Goal: Task Accomplishment & Management: Complete application form

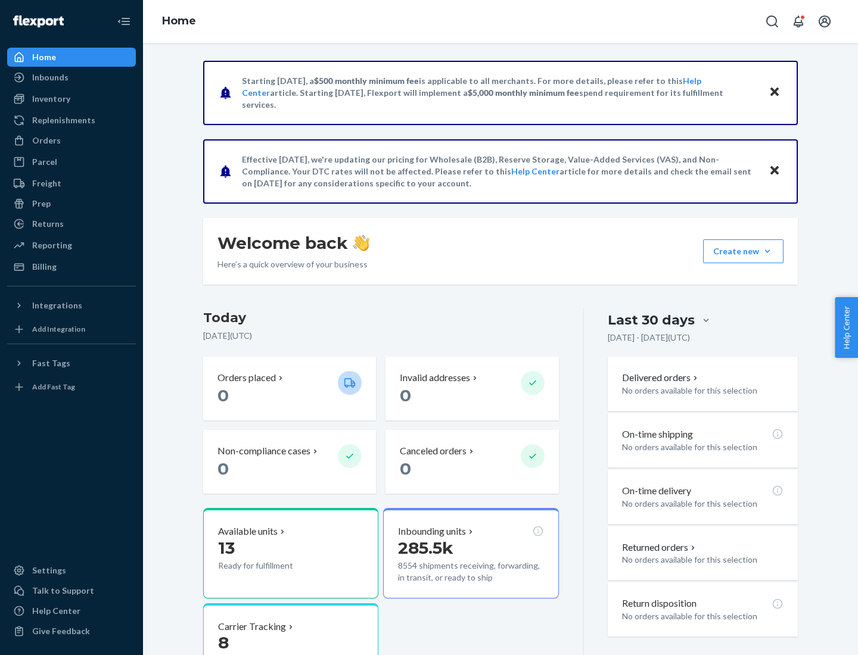
click at [767, 251] on button "Create new Create new inbound Create new order Create new product" at bounding box center [743, 251] width 80 height 24
click at [71, 77] on div "Inbounds" at bounding box center [71, 77] width 126 height 17
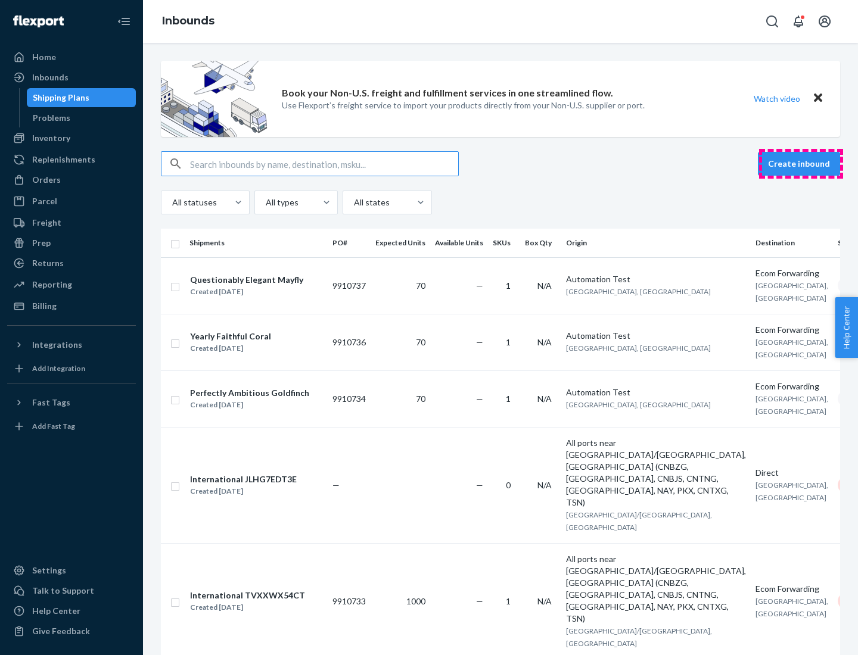
click at [801, 164] on button "Create inbound" at bounding box center [799, 164] width 82 height 24
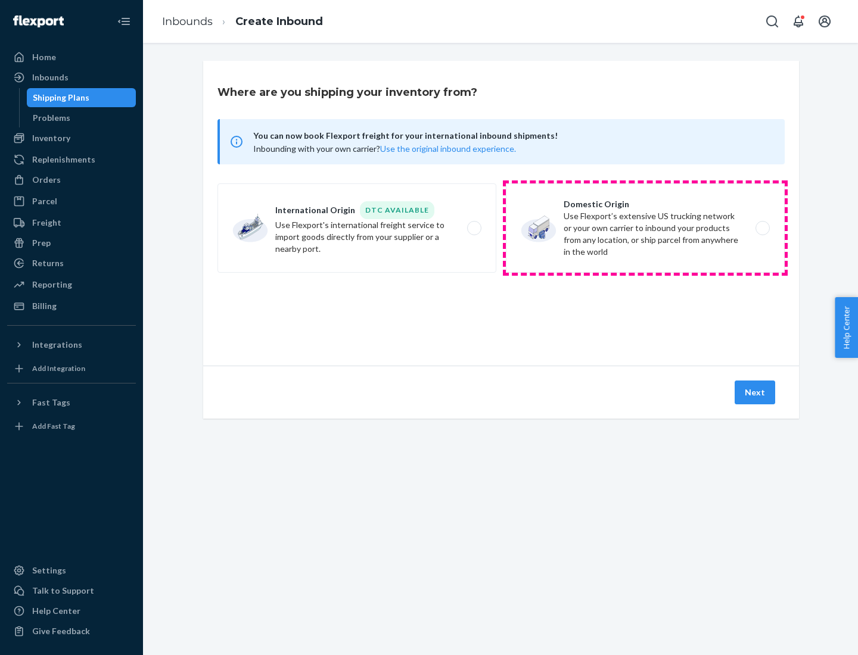
click at [645, 228] on label "Domestic Origin Use Flexport’s extensive US trucking network or your own carrie…" at bounding box center [645, 227] width 279 height 89
click at [762, 228] on input "Domestic Origin Use Flexport’s extensive US trucking network or your own carrie…" at bounding box center [766, 229] width 8 height 8
radio input "true"
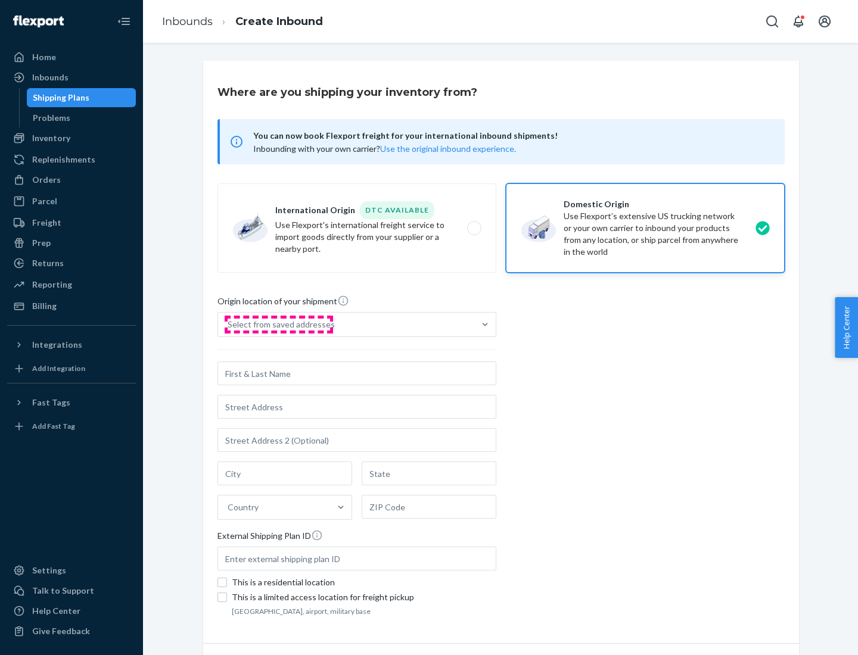
click at [278, 325] on div "Select from saved addresses" at bounding box center [281, 325] width 107 height 12
click at [229, 325] on input "Select from saved addresses" at bounding box center [228, 325] width 1 height 12
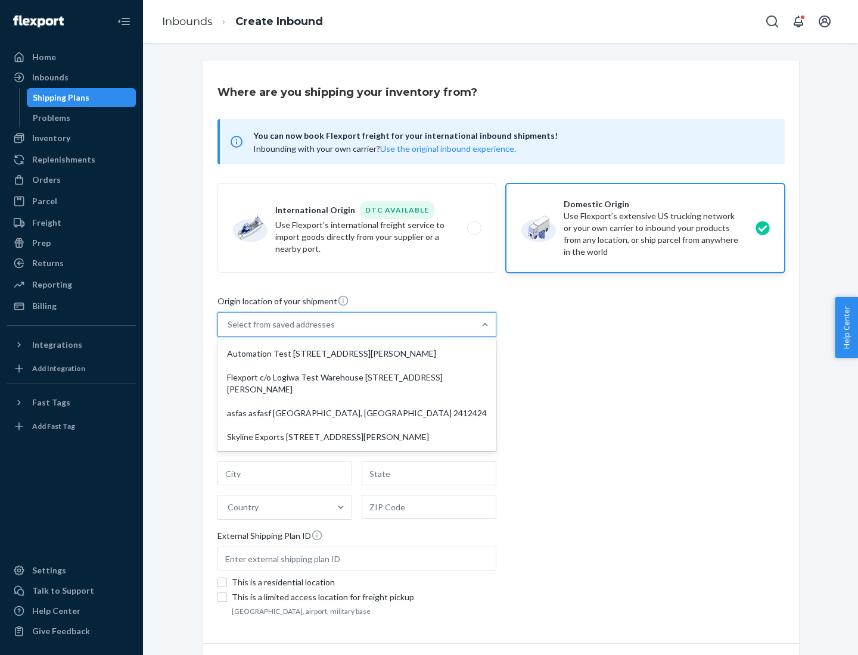
scroll to position [5, 0]
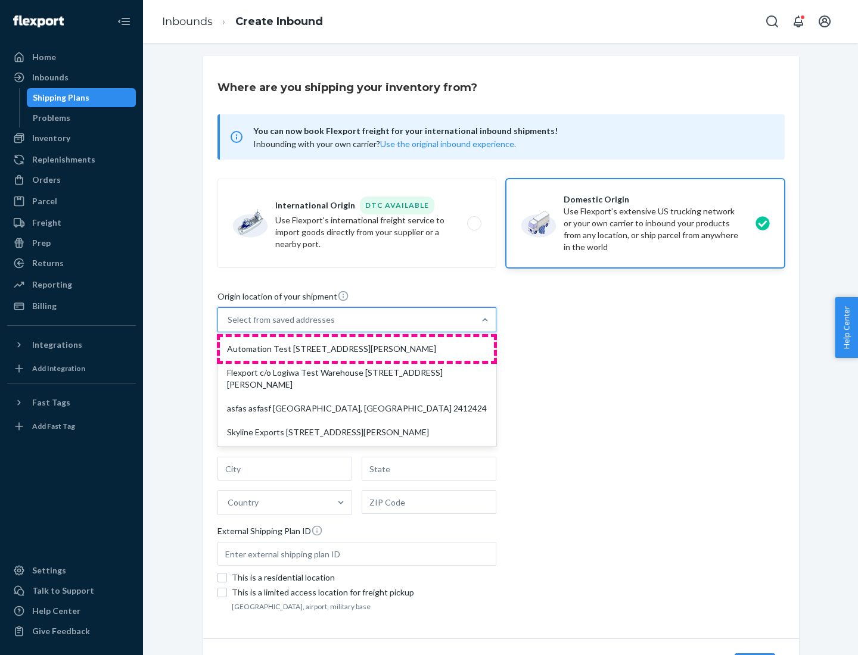
click at [357, 349] on div "Automation Test [STREET_ADDRESS][PERSON_NAME]" at bounding box center [357, 349] width 274 height 24
click at [229, 326] on input "option Automation Test [STREET_ADDRESS][PERSON_NAME] focused, 1 of 4. 4 results…" at bounding box center [228, 320] width 1 height 12
type input "Automation Test"
type input "9th Floor"
type input "[GEOGRAPHIC_DATA]"
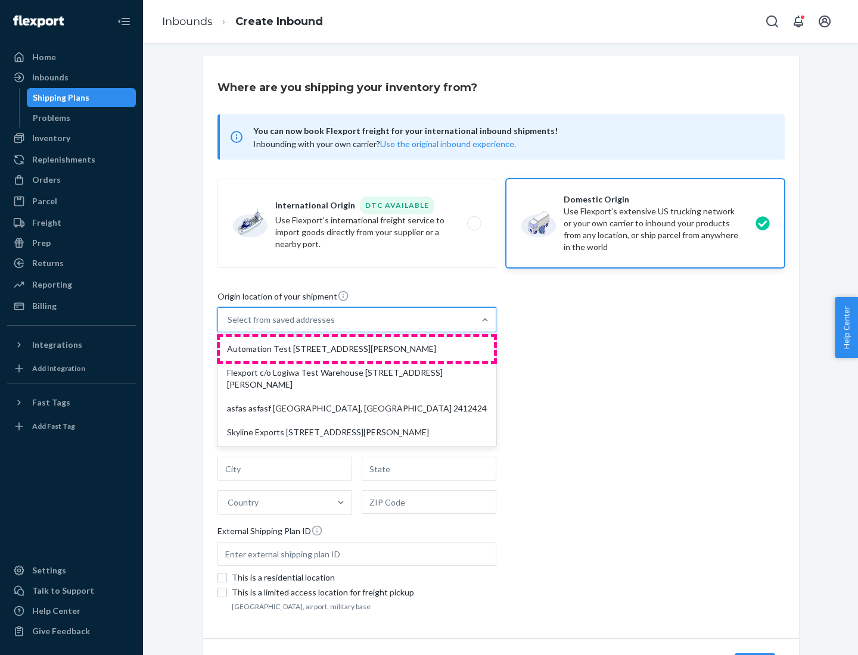
type input "CA"
type input "94104"
type input "[STREET_ADDRESS][PERSON_NAME]"
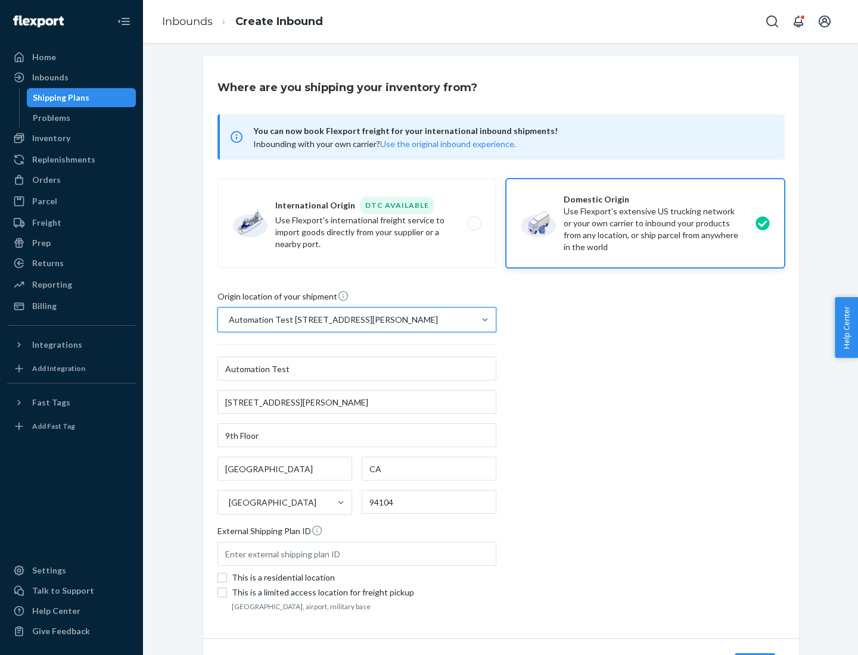
scroll to position [70, 0]
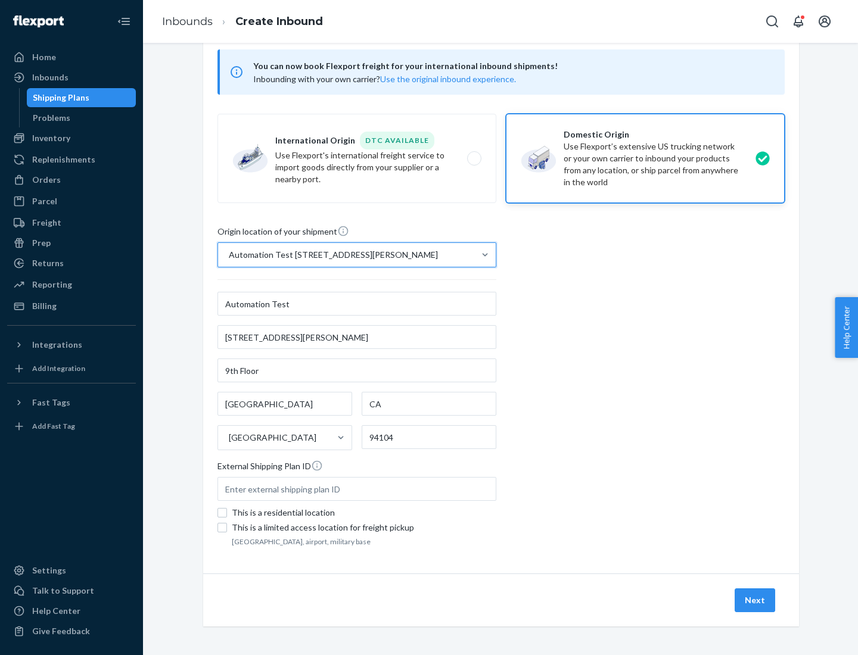
click at [755, 600] on button "Next" at bounding box center [755, 601] width 41 height 24
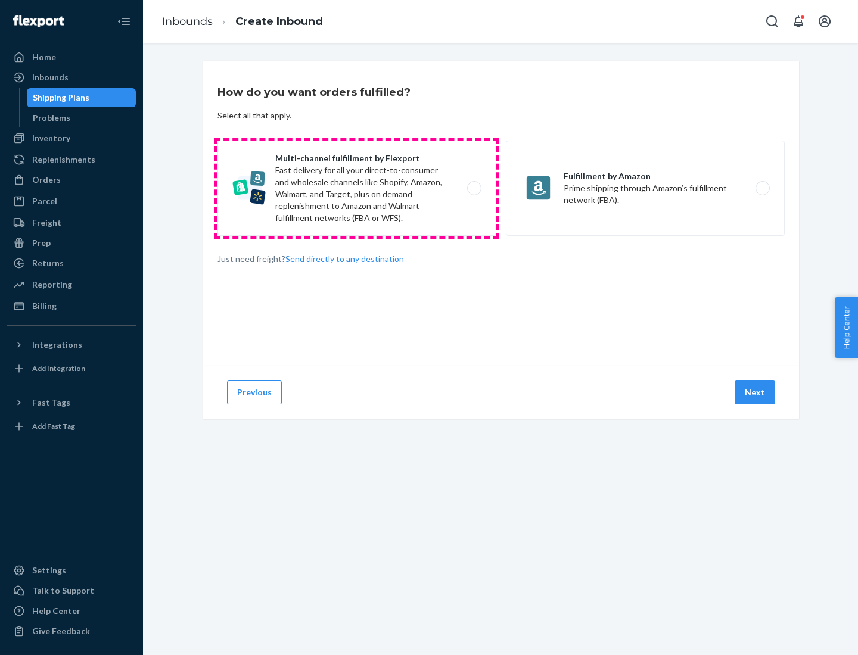
click at [357, 188] on label "Multi-channel fulfillment by Flexport Fast delivery for all your direct-to-cons…" at bounding box center [356, 188] width 279 height 95
click at [474, 188] on input "Multi-channel fulfillment by Flexport Fast delivery for all your direct-to-cons…" at bounding box center [478, 189] width 8 height 8
radio input "true"
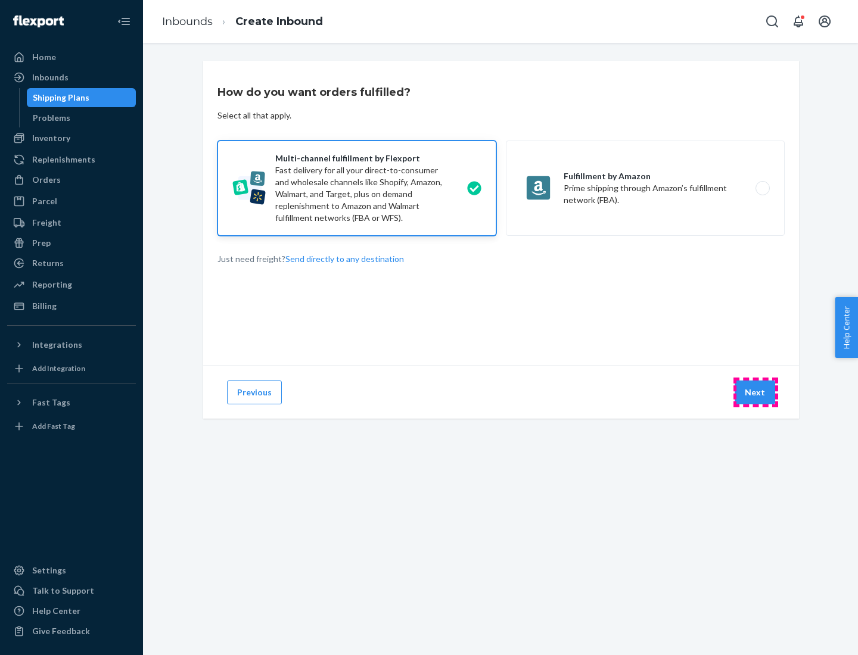
click at [755, 393] on button "Next" at bounding box center [755, 393] width 41 height 24
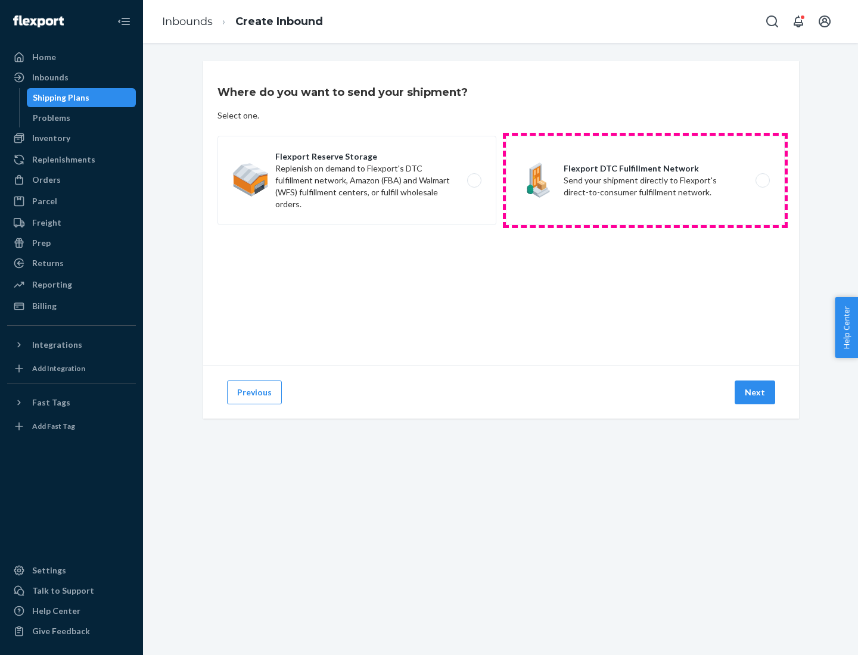
click at [645, 180] on label "Flexport DTC Fulfillment Network Send your shipment directly to Flexport's dire…" at bounding box center [645, 180] width 279 height 89
click at [762, 180] on input "Flexport DTC Fulfillment Network Send your shipment directly to Flexport's dire…" at bounding box center [766, 181] width 8 height 8
radio input "true"
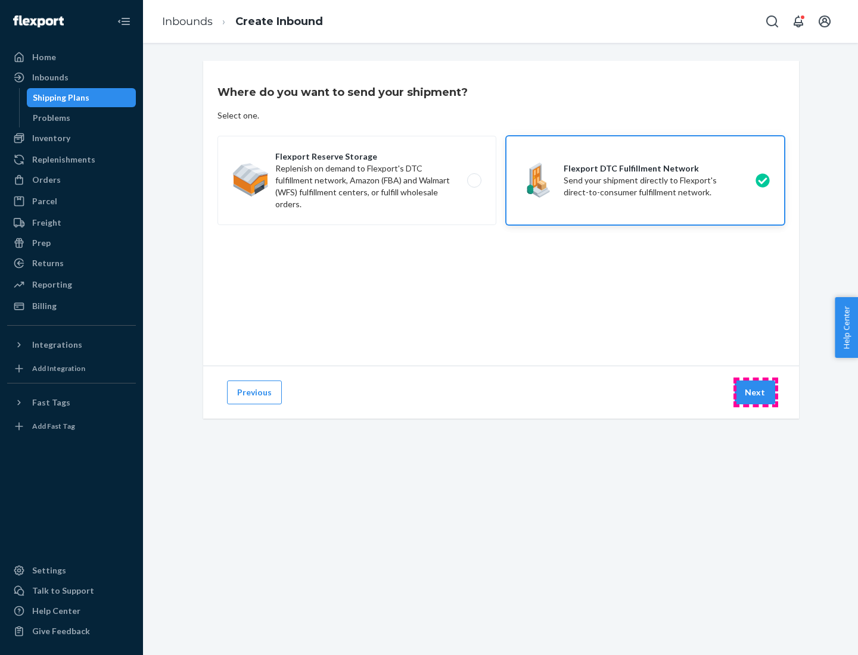
click at [755, 393] on button "Next" at bounding box center [755, 393] width 41 height 24
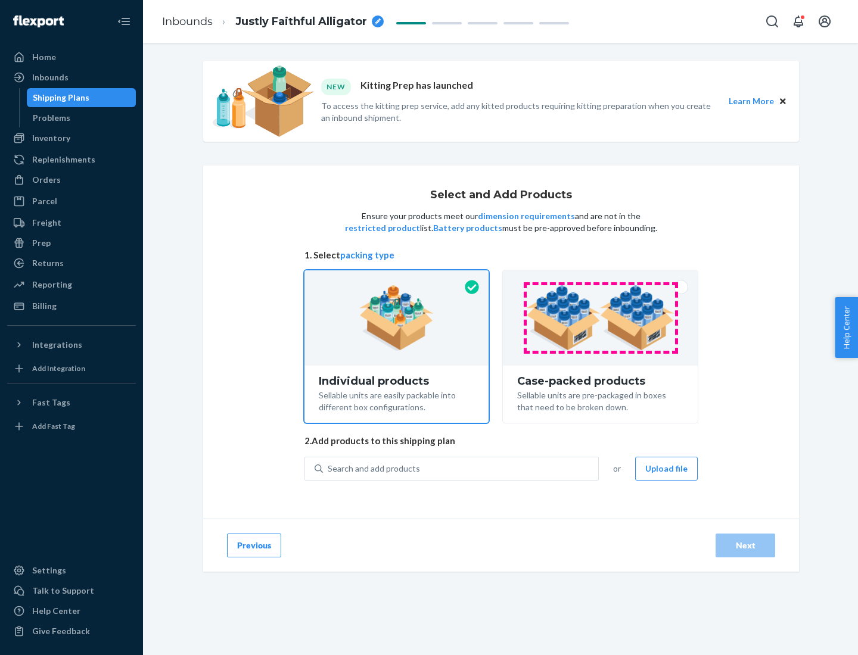
click at [600, 318] on img at bounding box center [600, 318] width 148 height 66
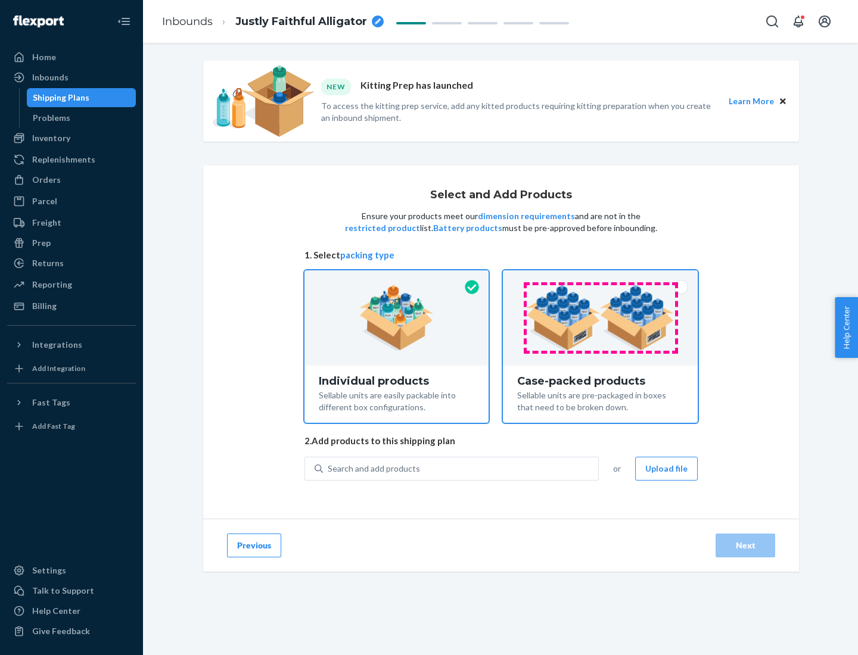
click at [600, 278] on input "Case-packed products Sellable units are pre-packaged in boxes that need to be b…" at bounding box center [600, 274] width 8 height 8
radio input "true"
radio input "false"
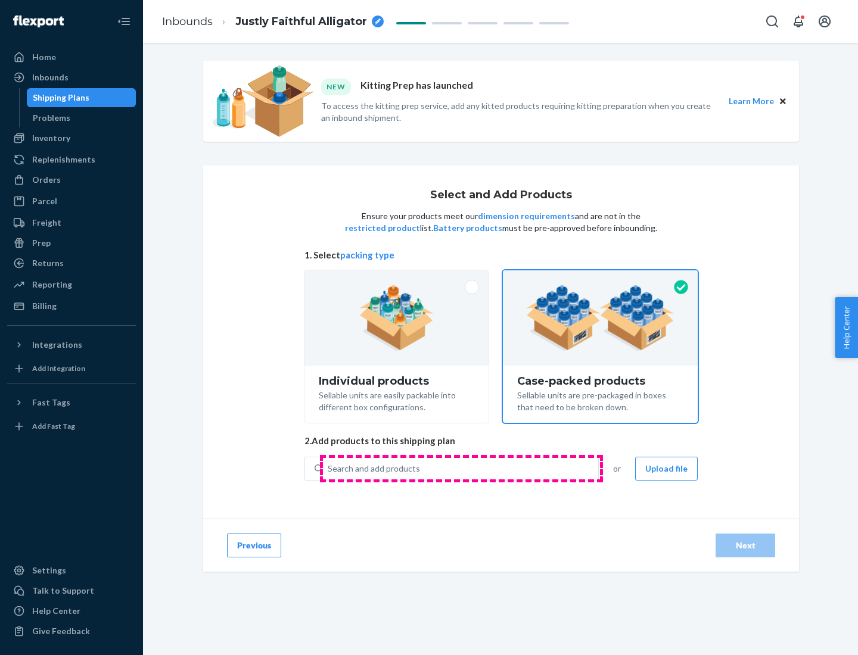
click at [461, 468] on div "Search and add products" at bounding box center [460, 468] width 275 height 21
click at [329, 468] on input "Search and add products" at bounding box center [328, 469] width 1 height 12
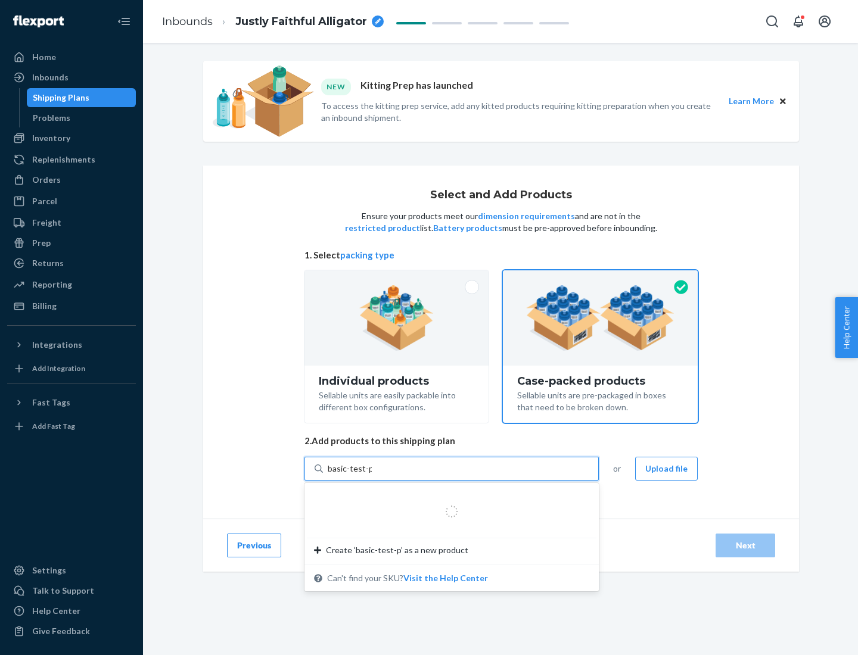
type input "basic-test-product-1"
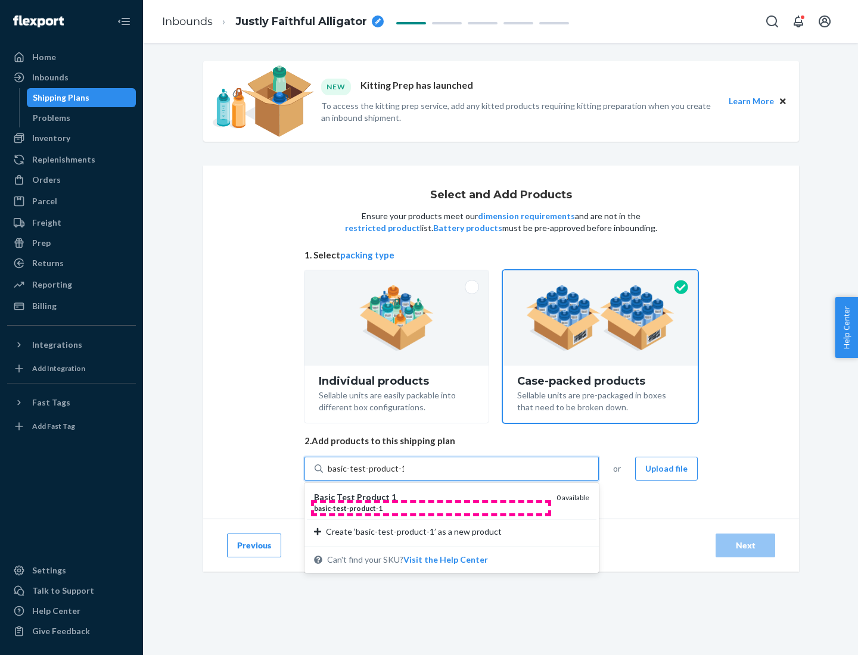
click at [431, 508] on div "basic - test - product - 1" at bounding box center [430, 508] width 233 height 10
click at [404, 475] on input "basic-test-product-1" at bounding box center [366, 469] width 76 height 12
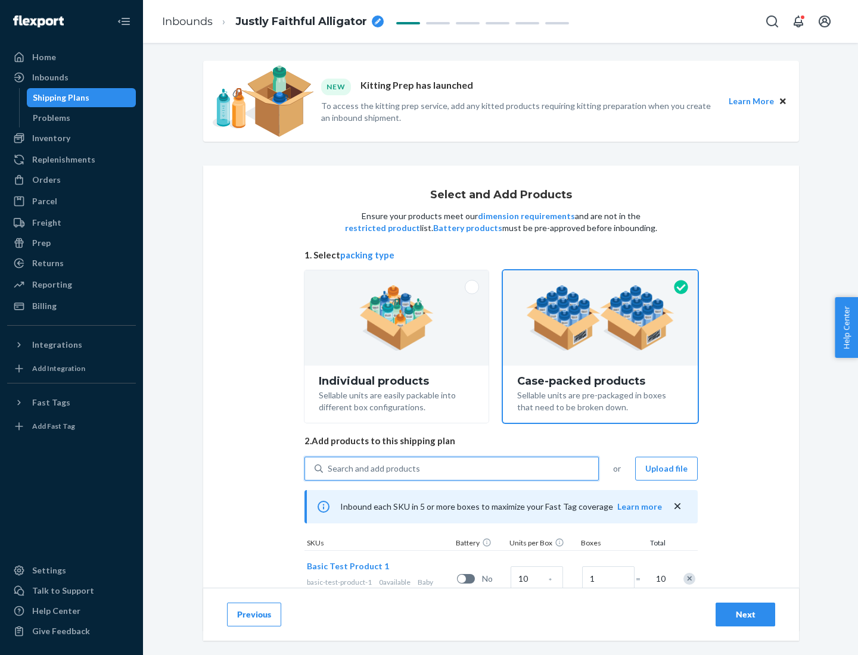
scroll to position [43, 0]
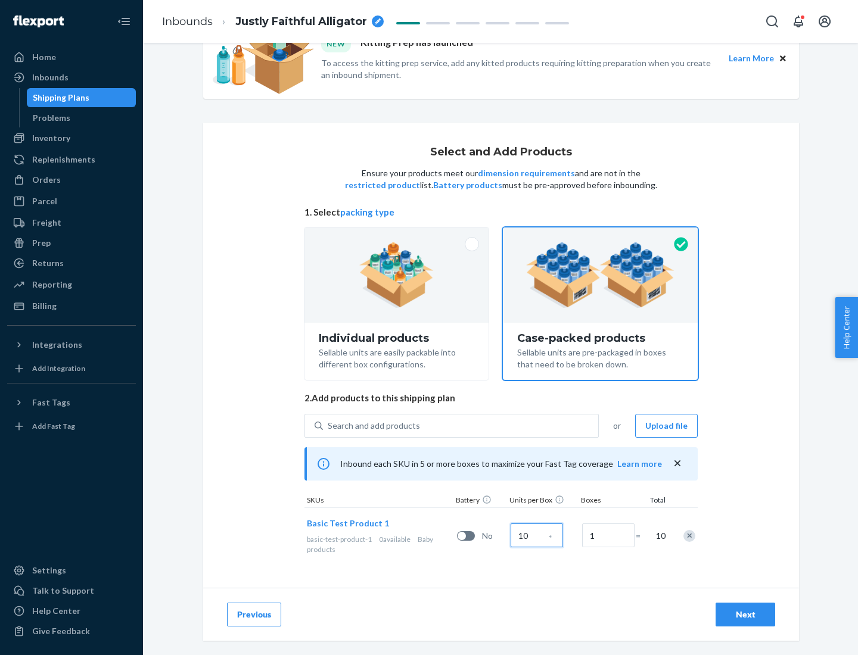
type input "10"
type input "7"
click at [745, 615] on div "Next" at bounding box center [745, 615] width 39 height 12
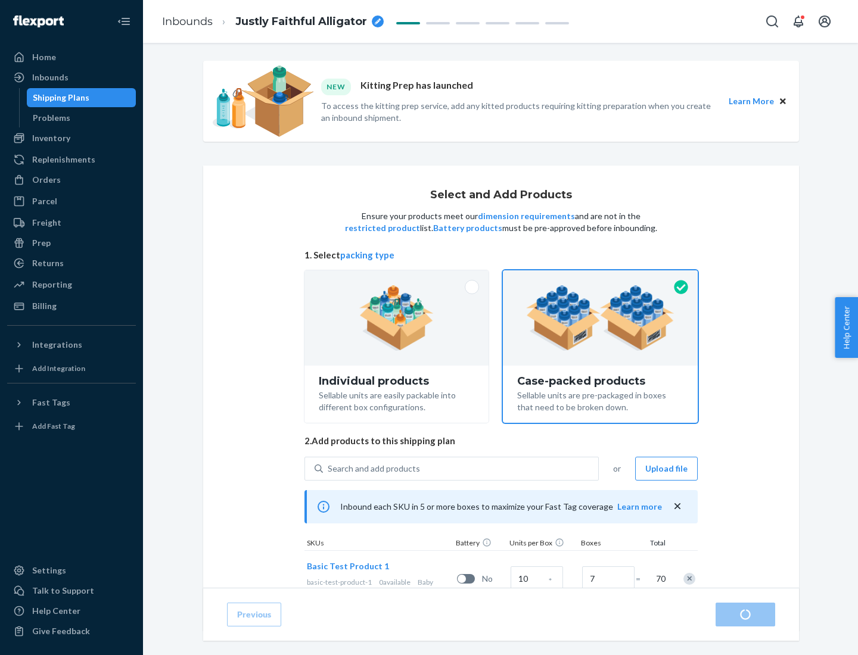
radio input "true"
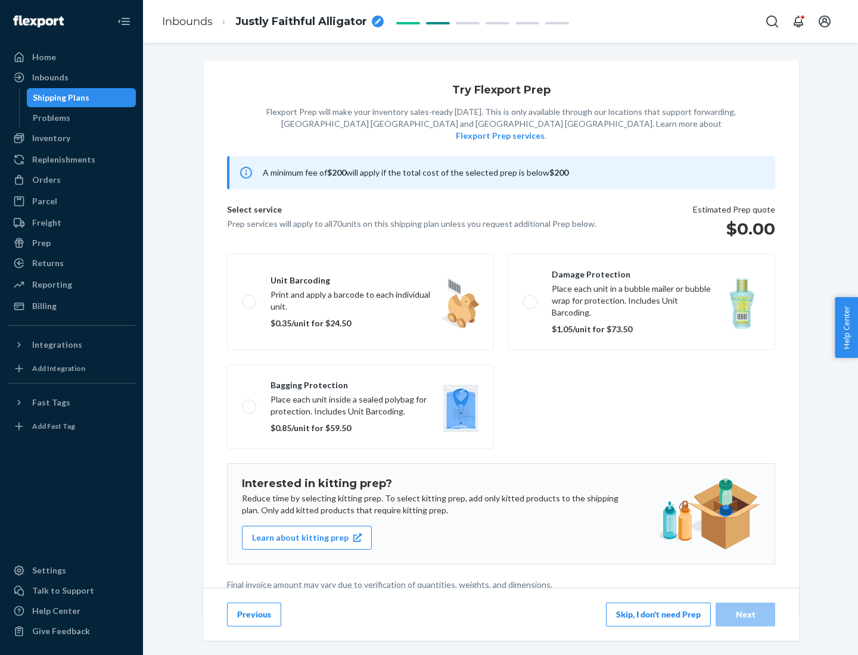
scroll to position [3, 0]
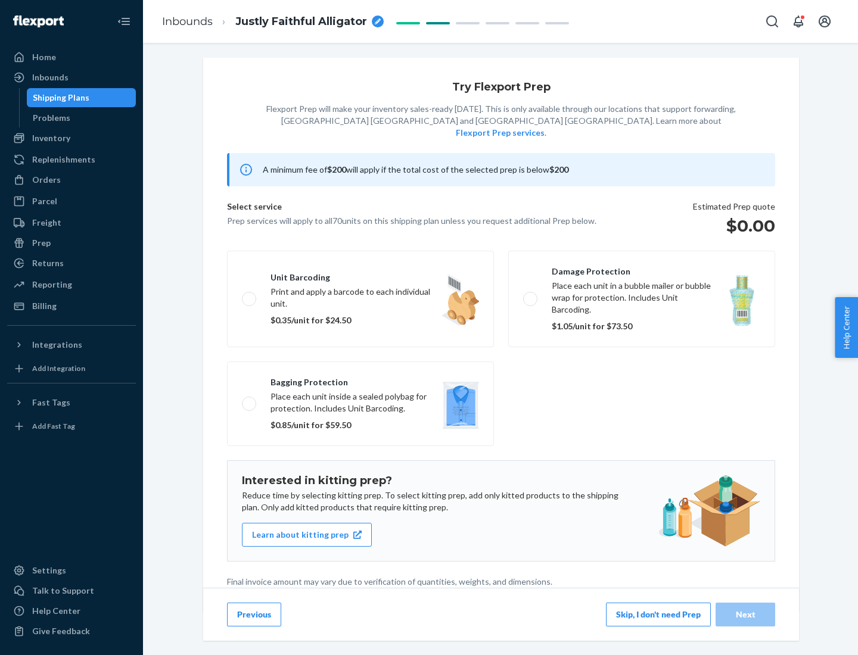
click at [360, 379] on label "Bagging protection Place each unit inside a sealed polybag for protection. Incl…" at bounding box center [360, 404] width 267 height 85
click at [250, 400] on input "Bagging protection Place each unit inside a sealed polybag for protection. Incl…" at bounding box center [246, 404] width 8 height 8
checkbox input "true"
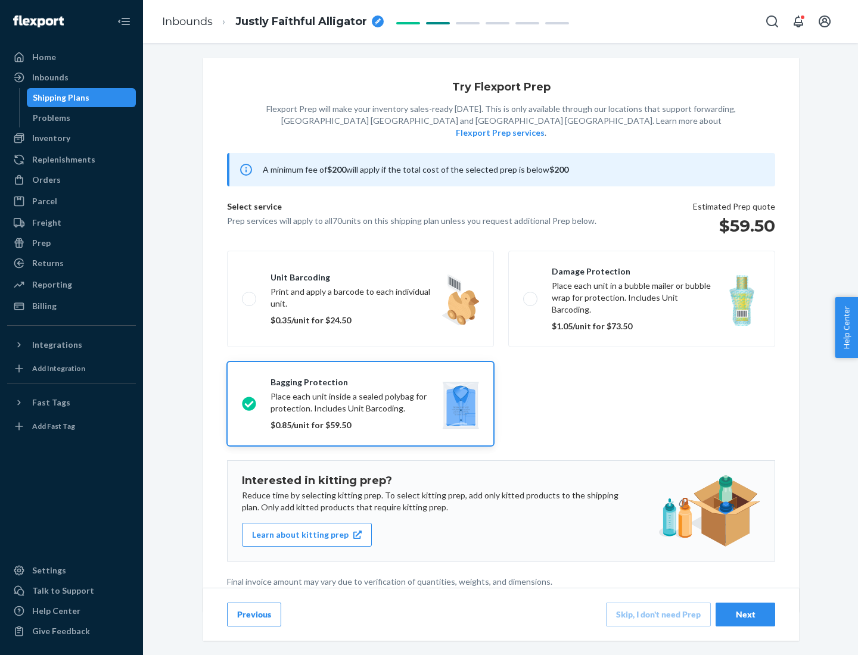
click at [745, 614] on div "Next" at bounding box center [745, 615] width 39 height 12
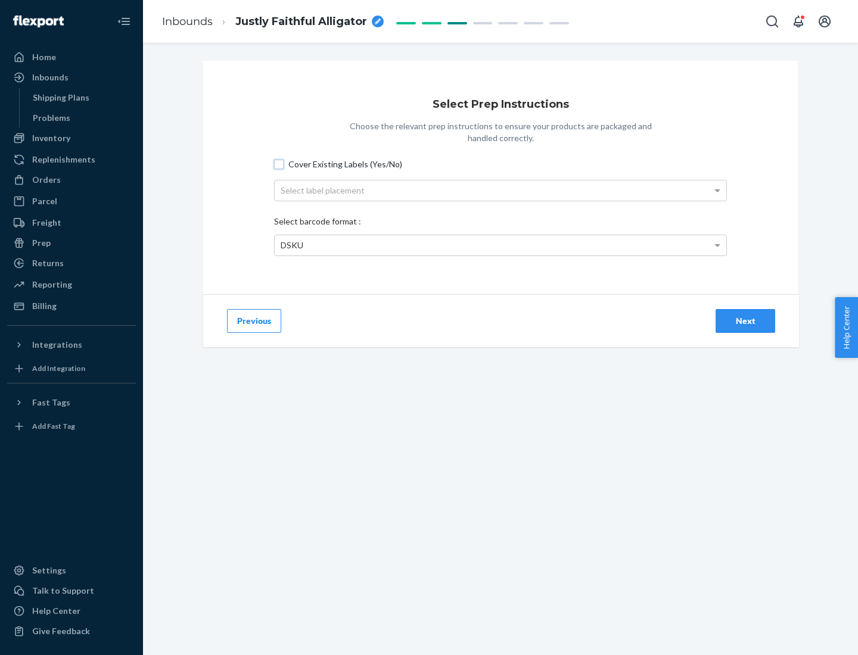
click at [279, 164] on input "Cover Existing Labels (Yes/No)" at bounding box center [279, 165] width 10 height 10
checkbox input "true"
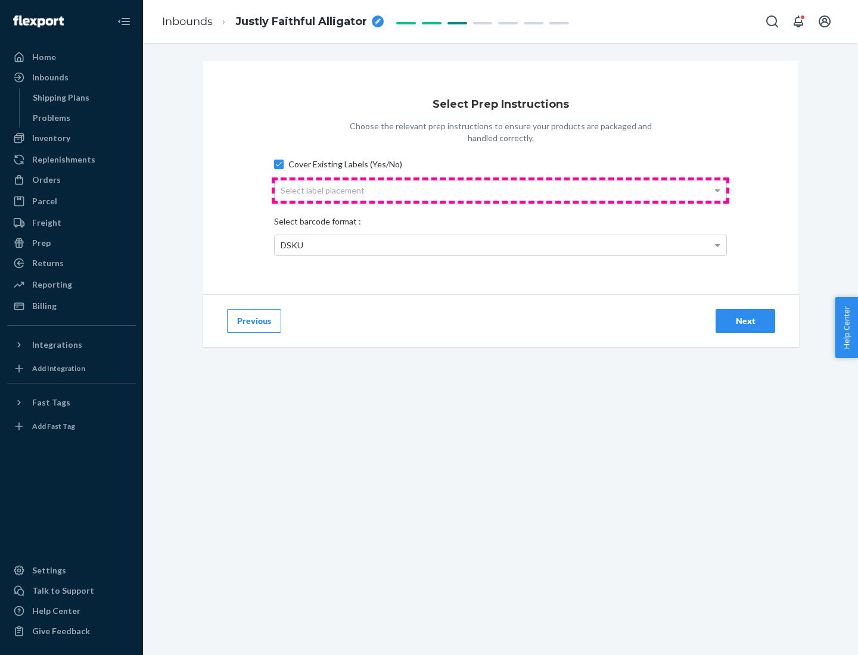
click at [500, 190] on div "Select label placement" at bounding box center [501, 190] width 452 height 20
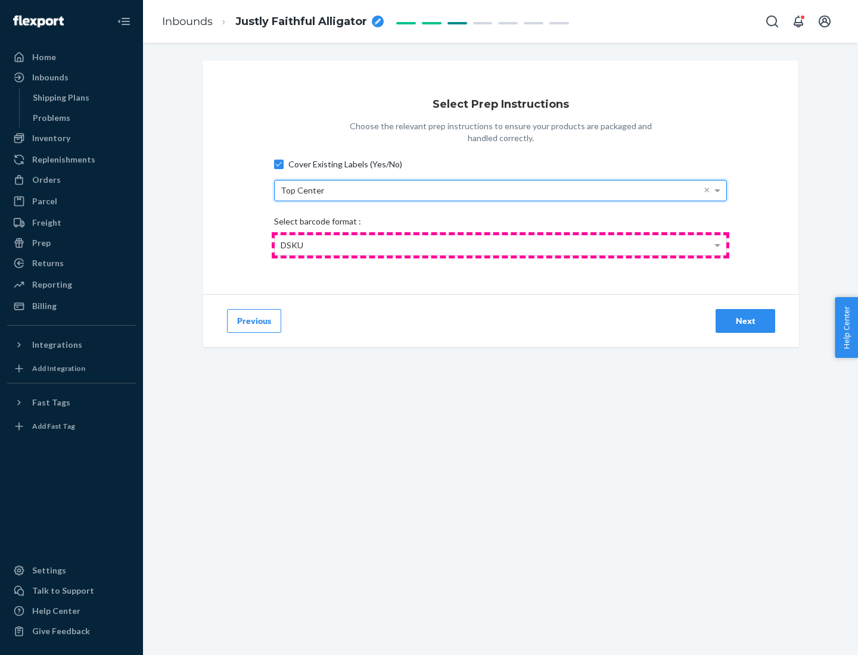
click at [500, 245] on div "DSKU" at bounding box center [501, 245] width 452 height 20
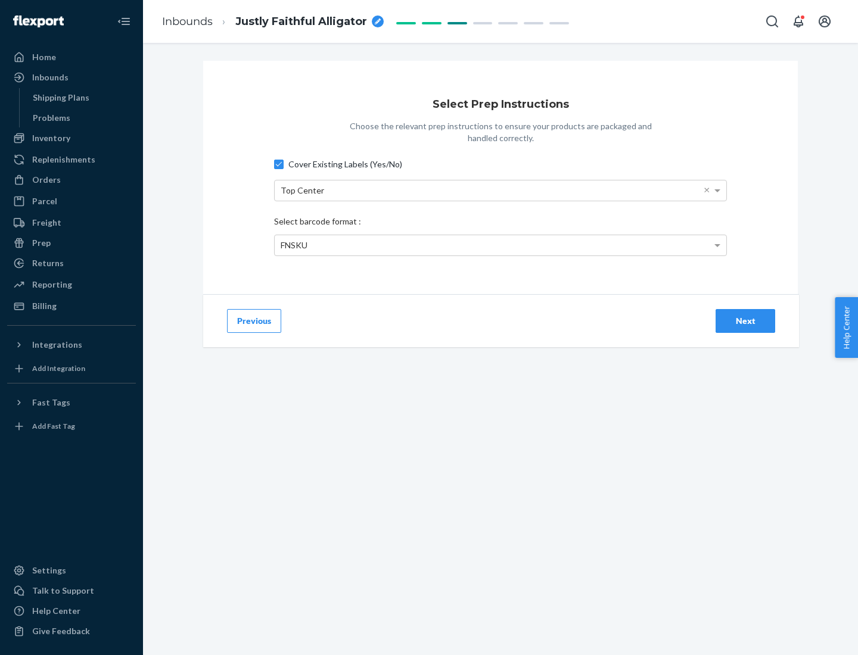
click at [745, 320] on div "Next" at bounding box center [745, 321] width 39 height 12
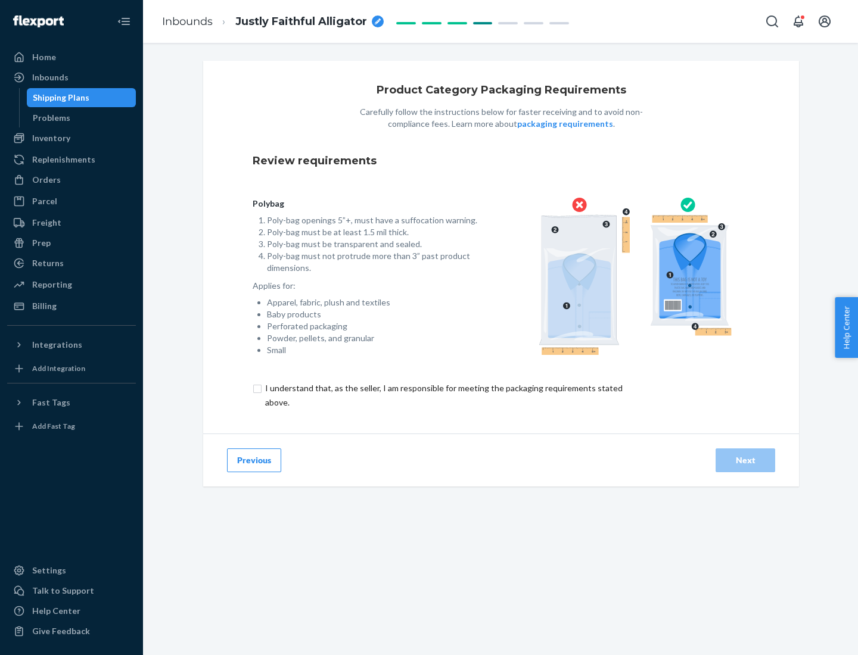
click at [443, 395] on input "checkbox" at bounding box center [451, 395] width 396 height 29
checkbox input "true"
click at [745, 460] on div "Next" at bounding box center [745, 461] width 39 height 12
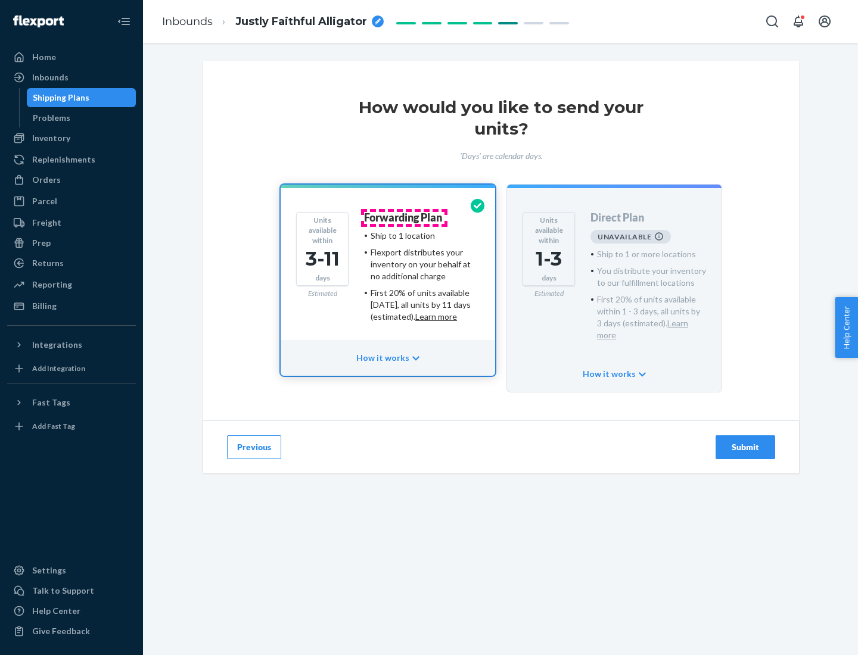
click at [404, 217] on h4 "Forwarding Plan" at bounding box center [403, 218] width 78 height 12
click at [745, 441] on div "Submit" at bounding box center [745, 447] width 39 height 12
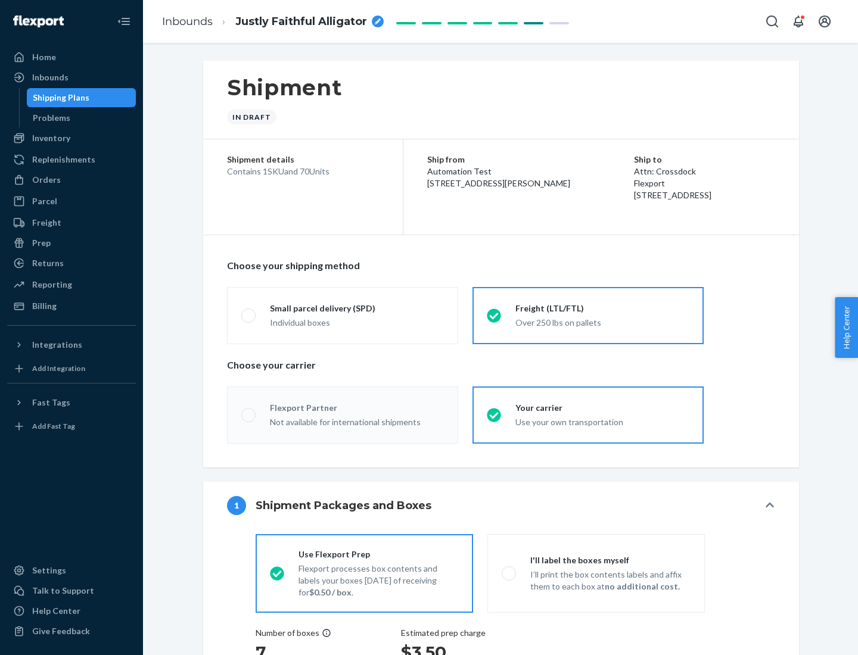
radio input "true"
radio input "false"
radio input "true"
radio input "false"
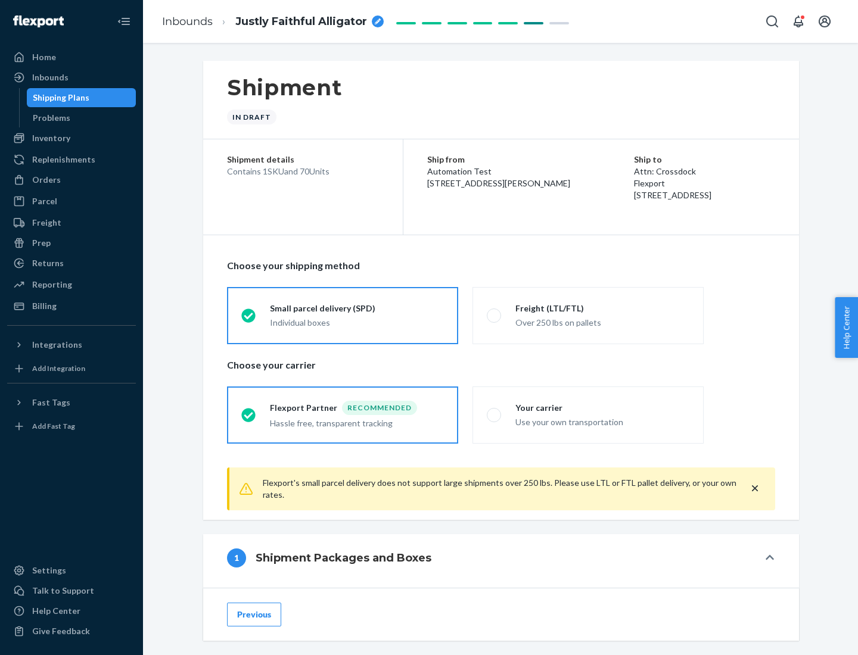
click at [588, 315] on div "Over 250 lbs on pallets" at bounding box center [602, 322] width 174 height 14
click at [494, 315] on input "Freight (LTL/FTL) Over 250 lbs on pallets" at bounding box center [491, 316] width 8 height 8
radio input "true"
radio input "false"
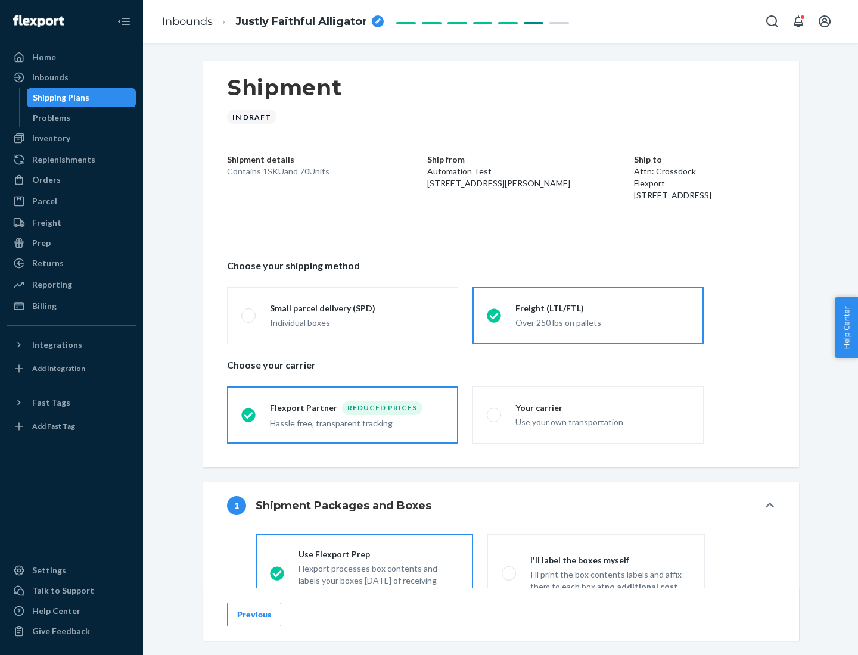
scroll to position [66, 0]
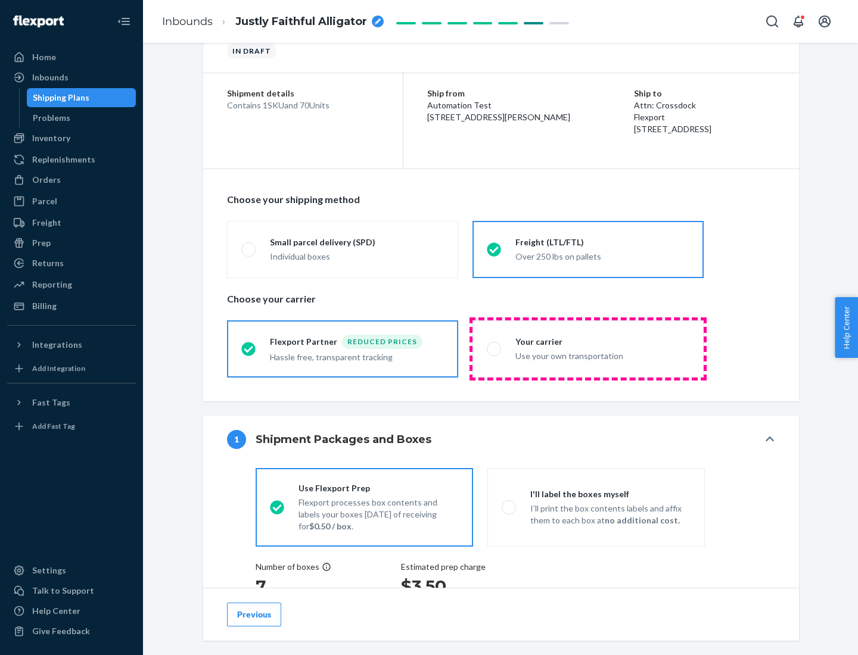
click at [588, 348] on div "Use your own transportation" at bounding box center [602, 355] width 174 height 14
click at [494, 348] on input "Your carrier Use your own transportation" at bounding box center [491, 349] width 8 height 8
radio input "true"
radio input "false"
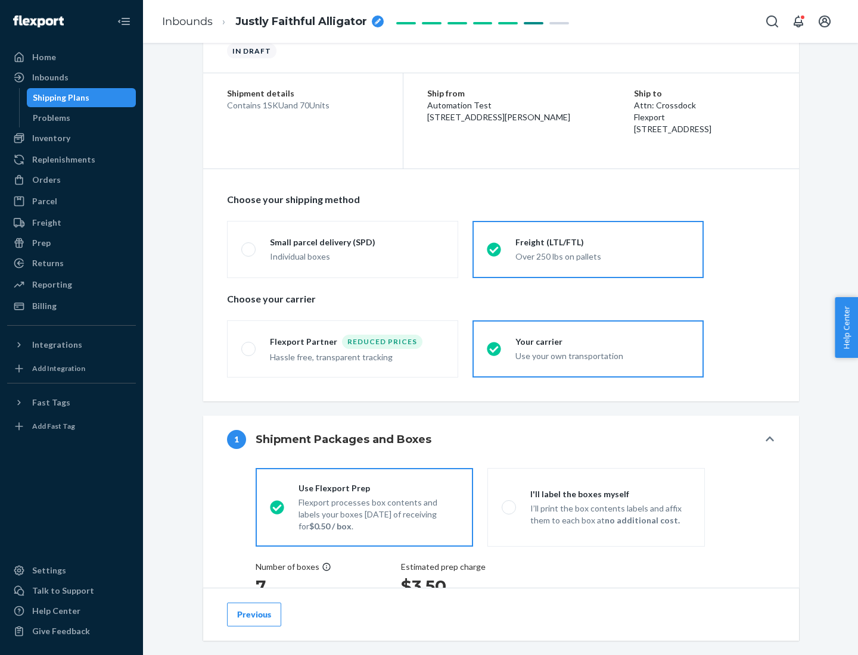
scroll to position [225, 0]
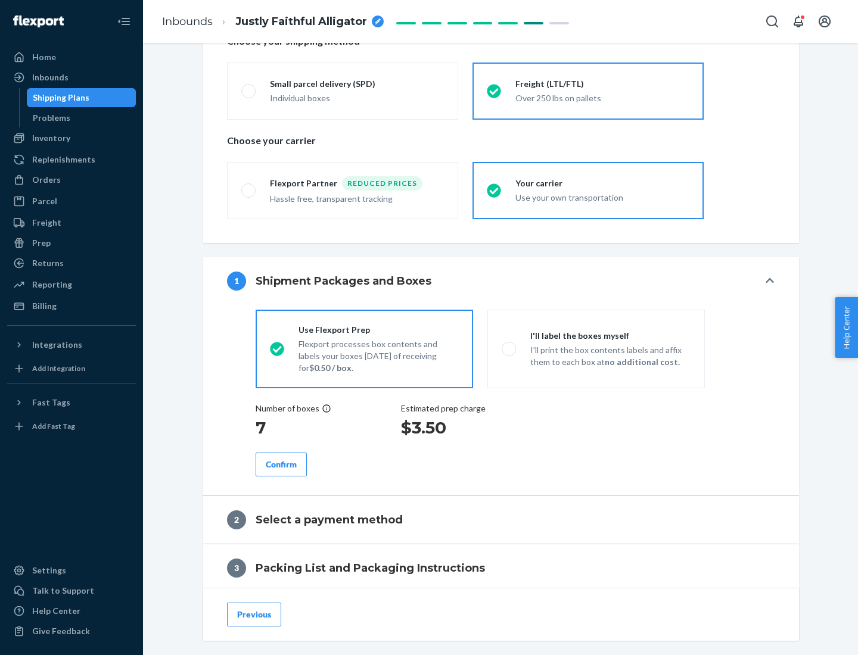
click at [596, 348] on p "I’ll print the box contents labels and affix them to each box at no additional …" at bounding box center [610, 356] width 160 height 24
click at [509, 348] on input "I'll label the boxes myself I’ll print the box contents labels and affix them t…" at bounding box center [506, 349] width 8 height 8
radio input "true"
radio input "false"
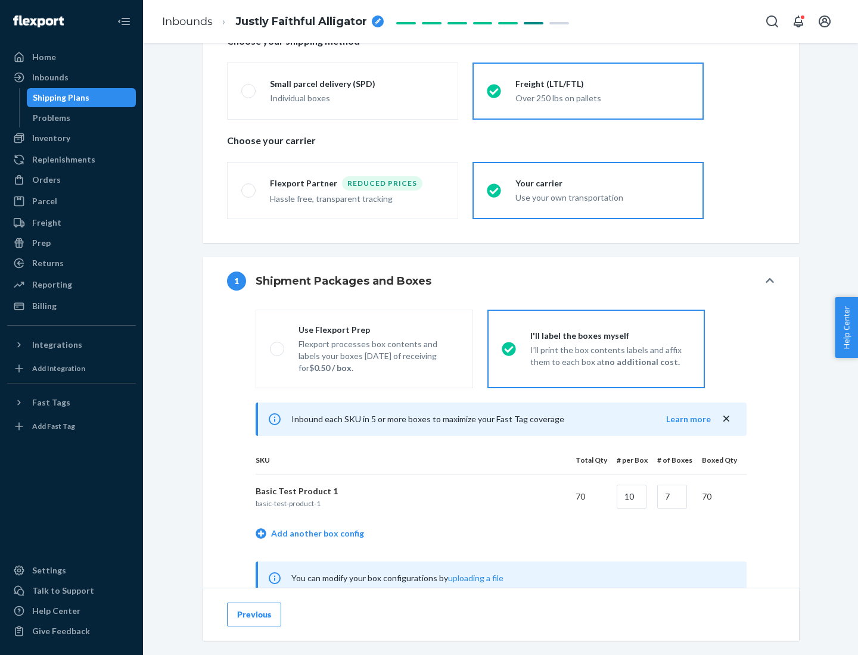
scroll to position [372, 0]
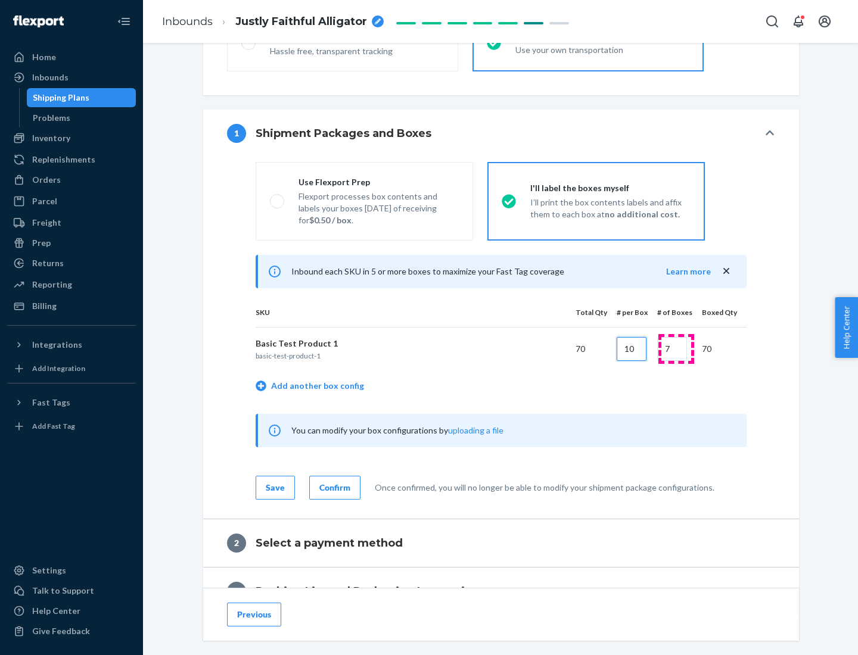
type input "10"
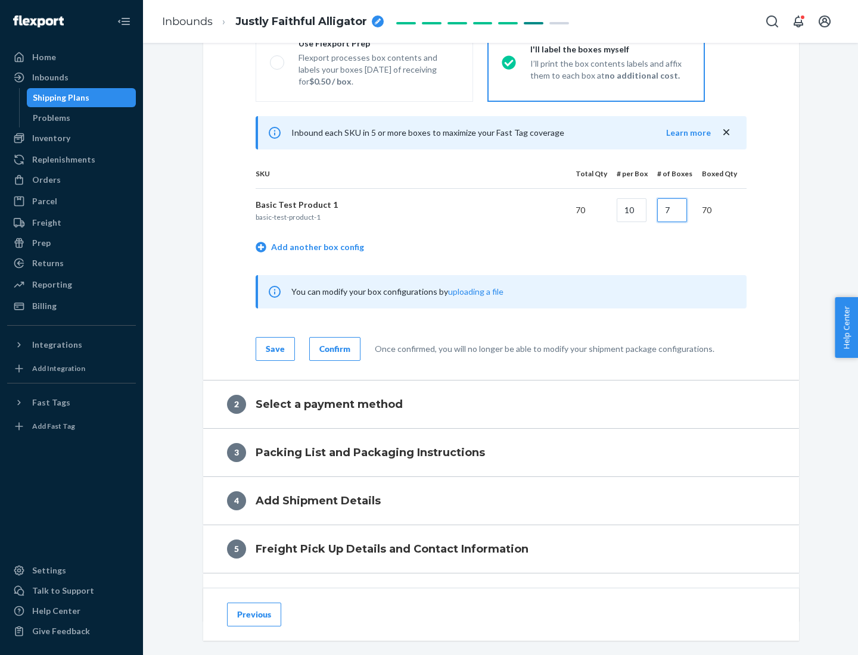
type input "7"
click at [333, 348] on div "Confirm" at bounding box center [334, 349] width 31 height 12
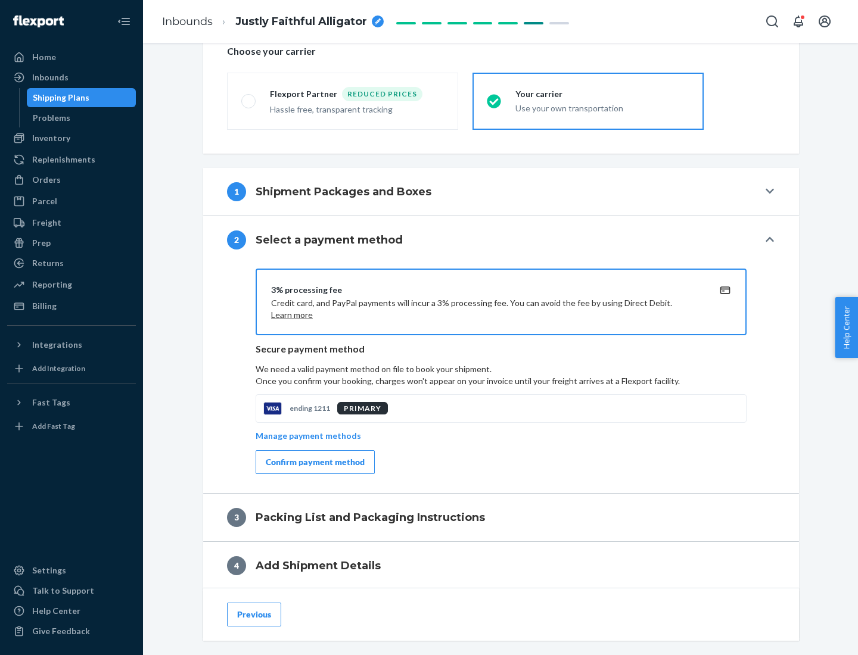
scroll to position [427, 0]
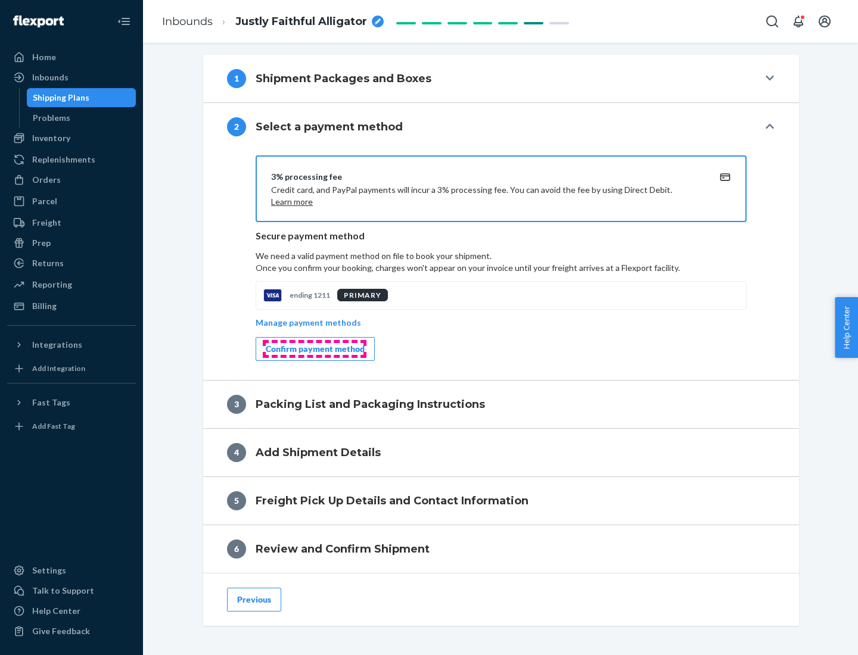
click at [314, 349] on div "Confirm payment method" at bounding box center [315, 349] width 99 height 12
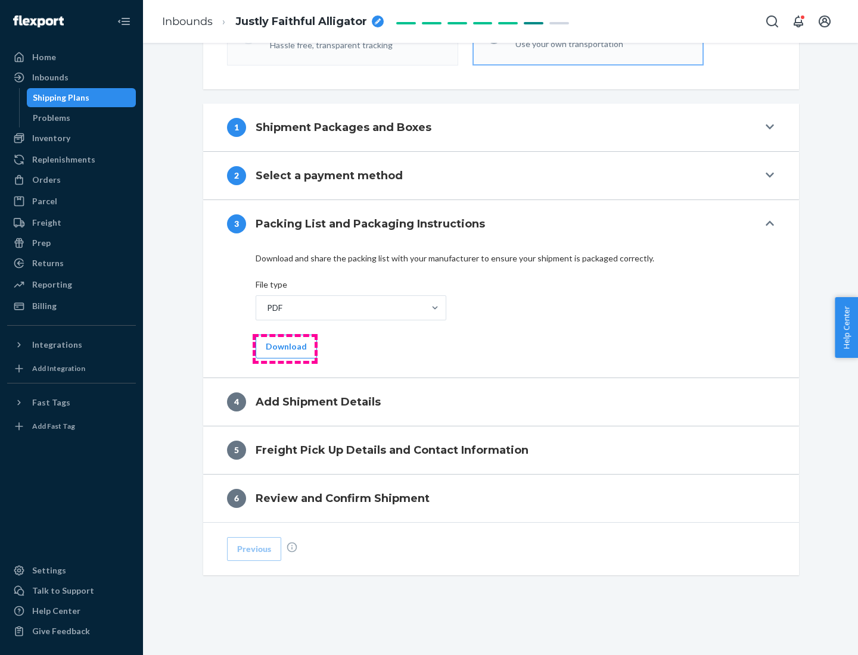
scroll to position [376, 0]
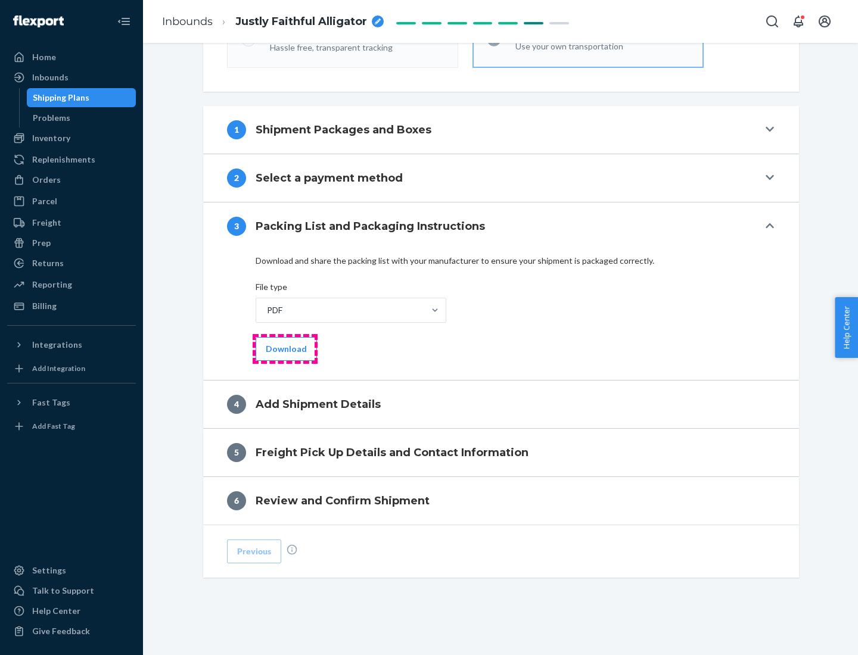
click at [285, 348] on button "Download" at bounding box center [286, 349] width 61 height 24
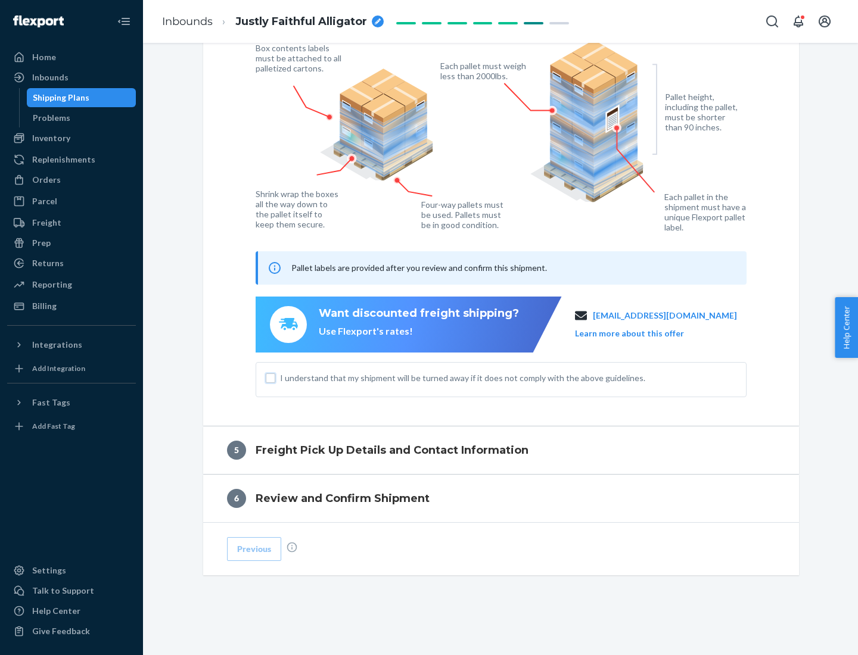
click at [270, 378] on input "I understand that my shipment will be turned away if it does not comply with th…" at bounding box center [271, 379] width 10 height 10
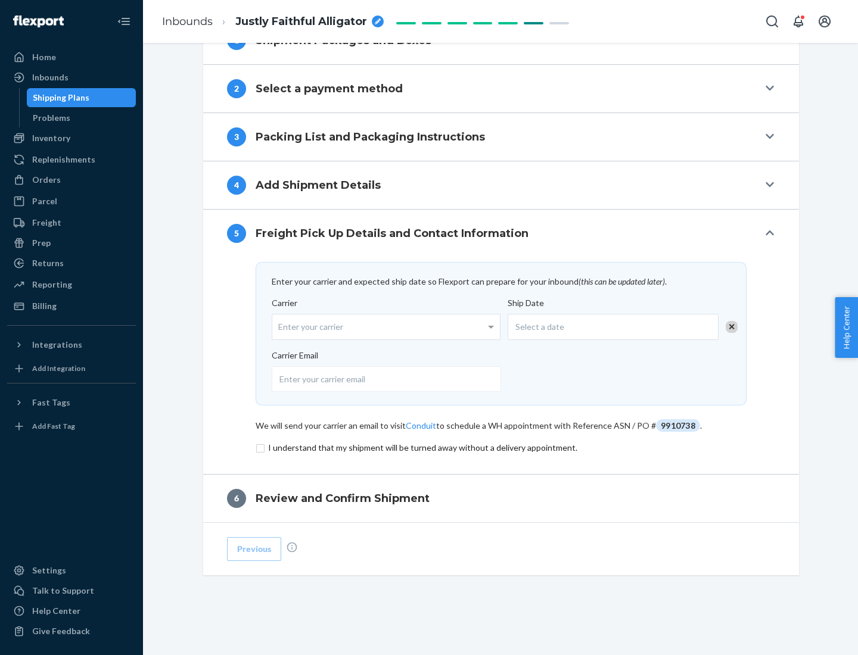
scroll to position [465, 0]
click at [501, 447] on input "checkbox" at bounding box center [501, 448] width 491 height 14
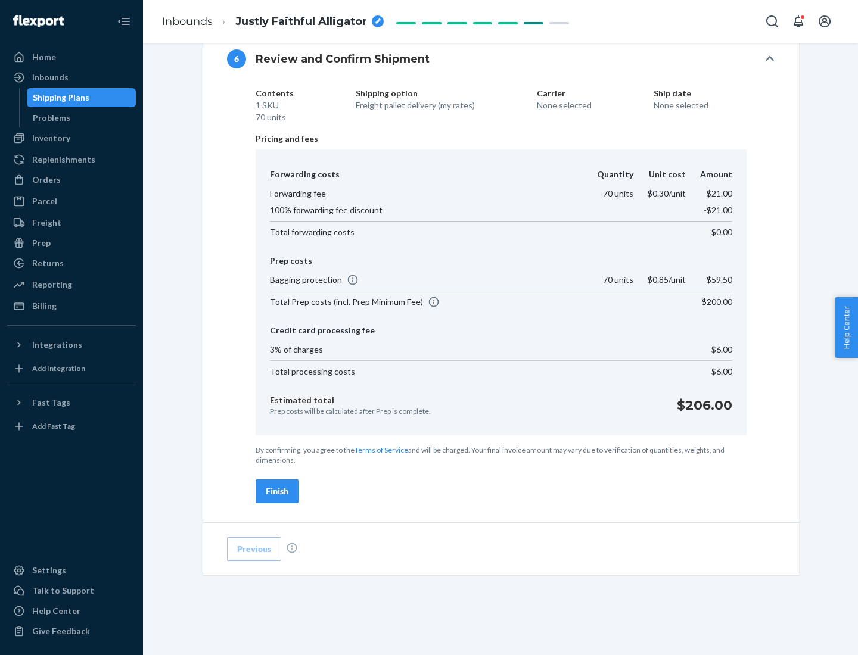
click at [277, 491] on div "Finish" at bounding box center [277, 492] width 23 height 12
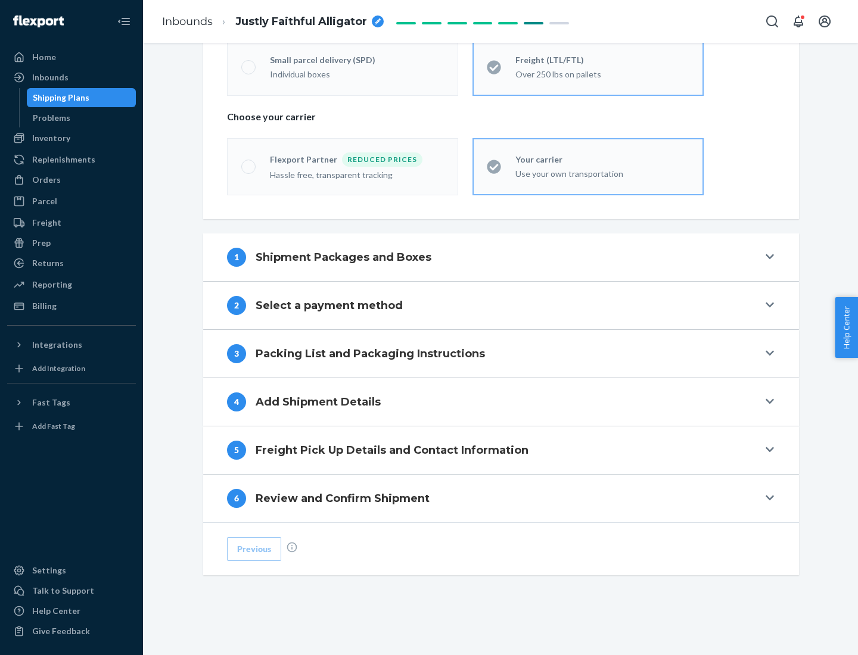
scroll to position [248, 0]
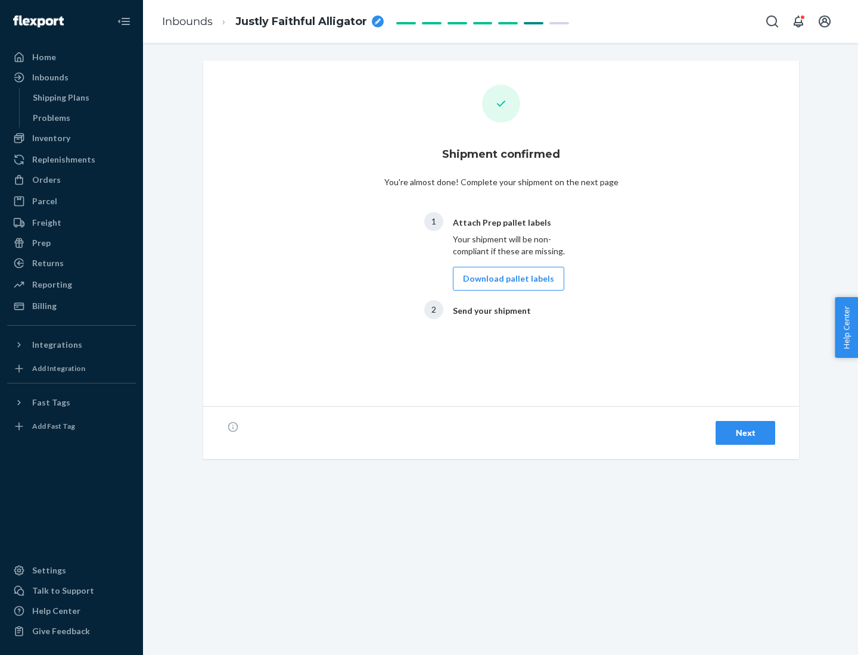
click at [505, 279] on button "Download pallet labels" at bounding box center [508, 279] width 111 height 24
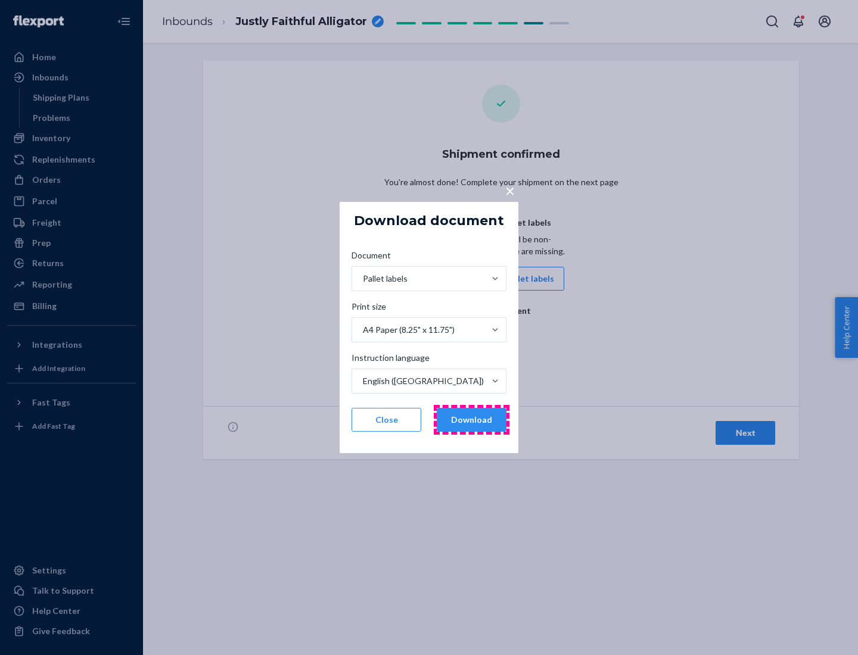
click at [471, 420] on button "Download" at bounding box center [472, 420] width 70 height 24
click at [509, 190] on span "×" at bounding box center [510, 190] width 10 height 20
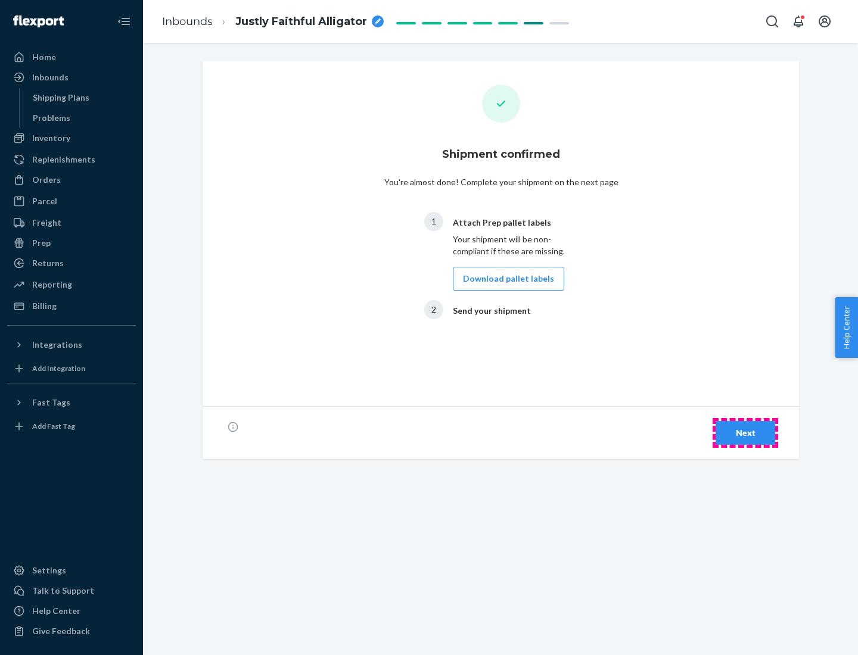
click at [745, 433] on div "Next" at bounding box center [745, 433] width 39 height 12
